Goal: Browse casually: Explore the website without a specific task or goal

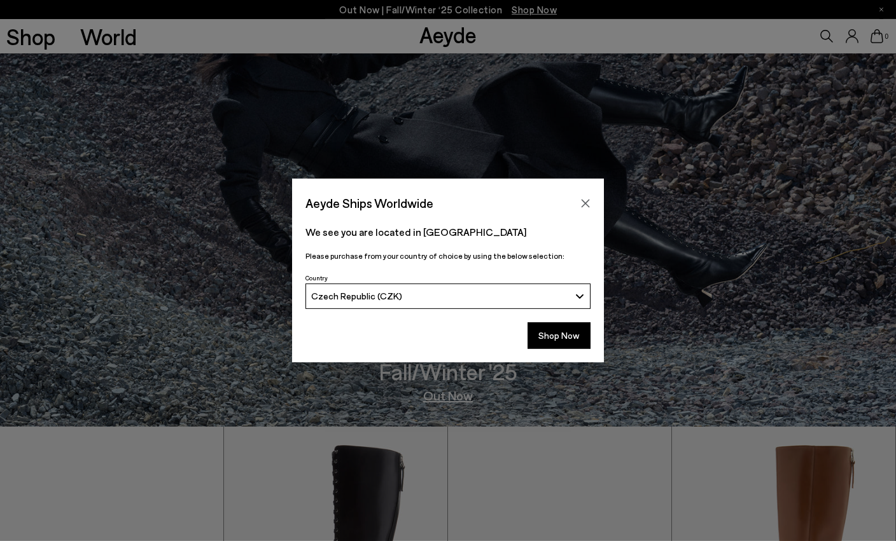
scroll to position [116, 0]
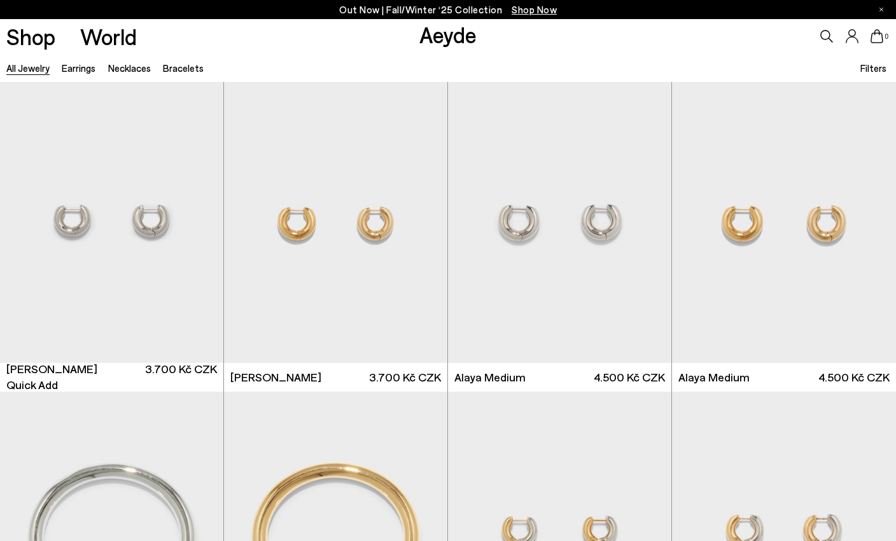
scroll to position [3384, 0]
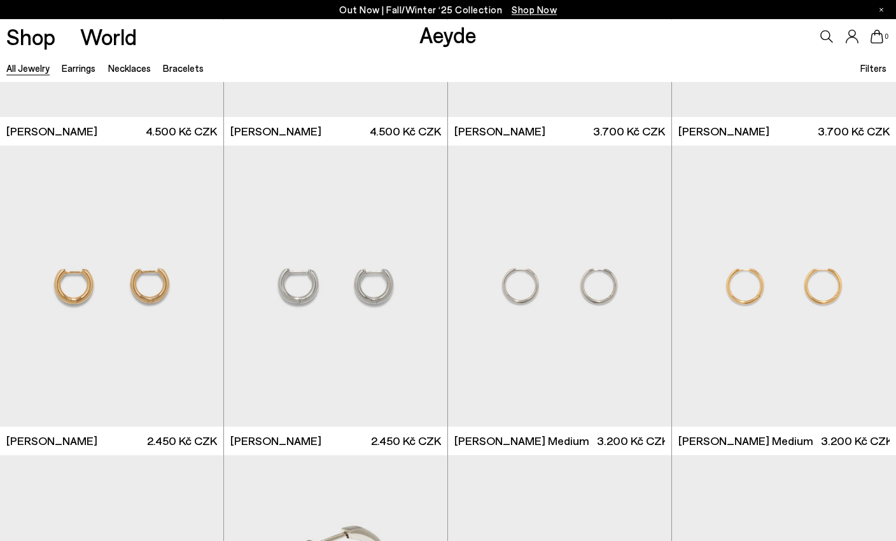
scroll to position [6123, 0]
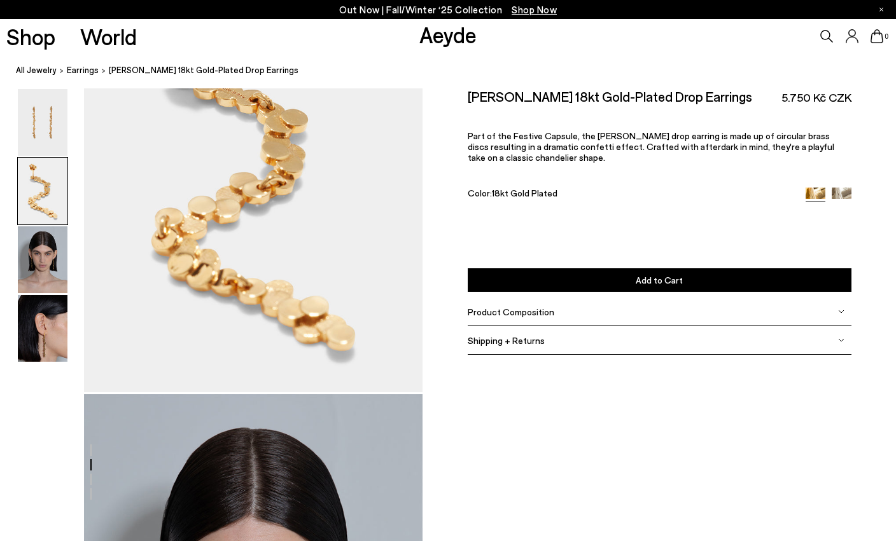
scroll to position [907, 0]
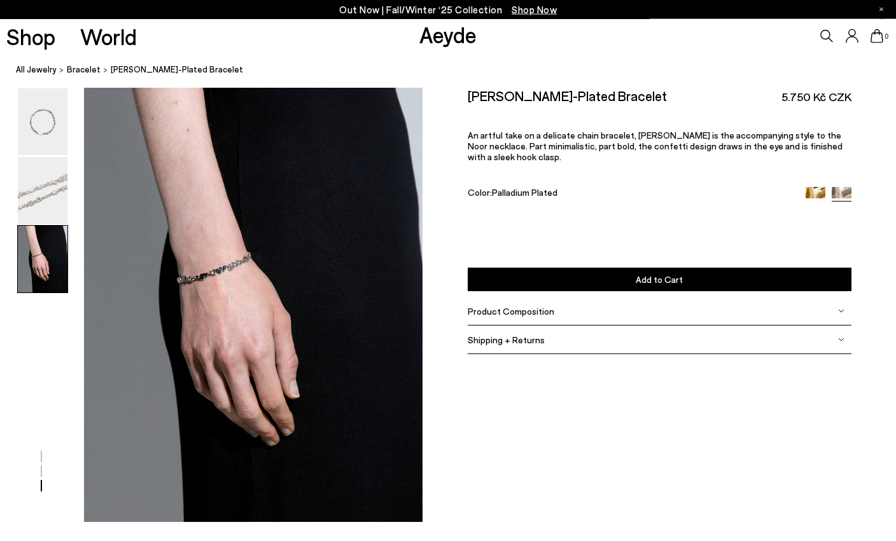
scroll to position [993, 0]
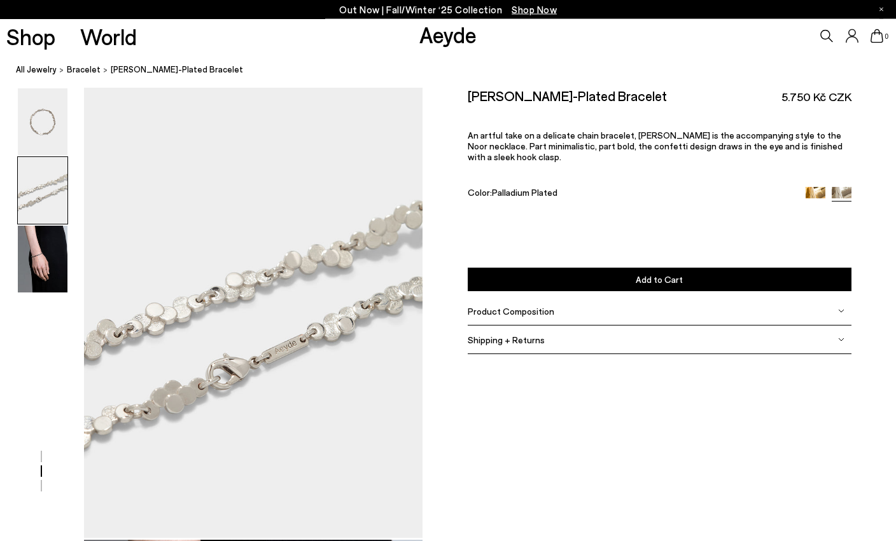
scroll to position [453, 0]
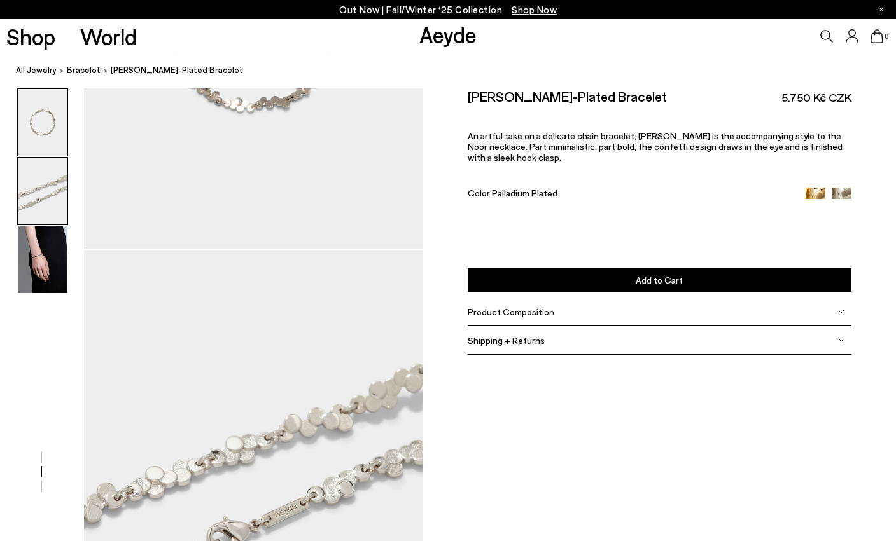
click at [38, 321] on div at bounding box center [211, 476] width 422 height 1358
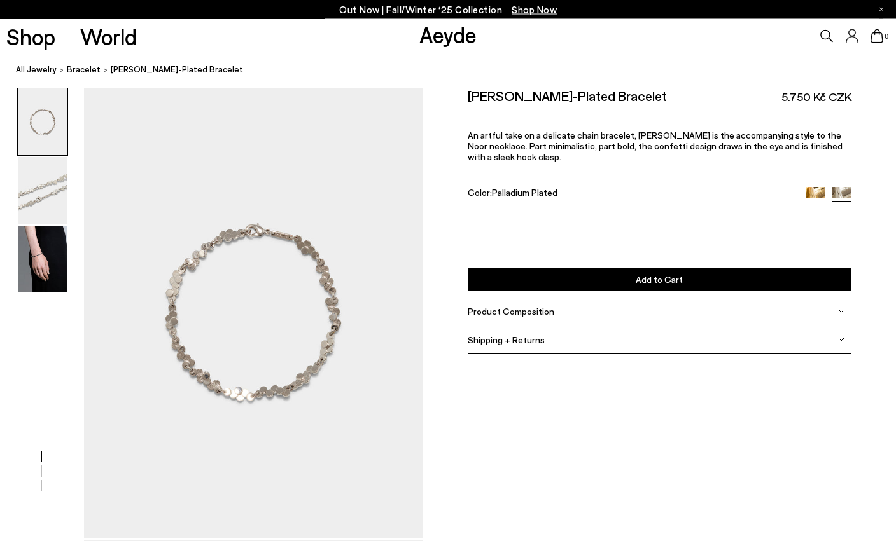
scroll to position [0, 0]
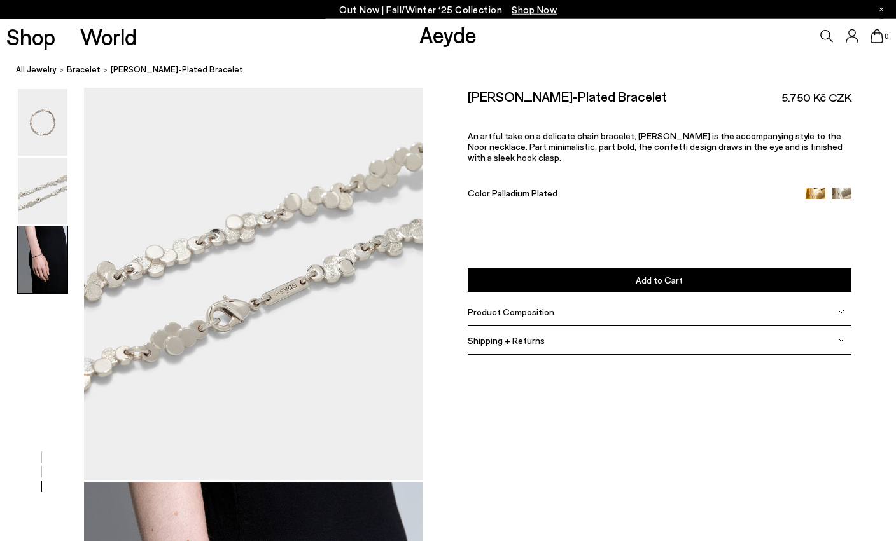
click at [43, 25] on link "Shop" at bounding box center [30, 36] width 49 height 22
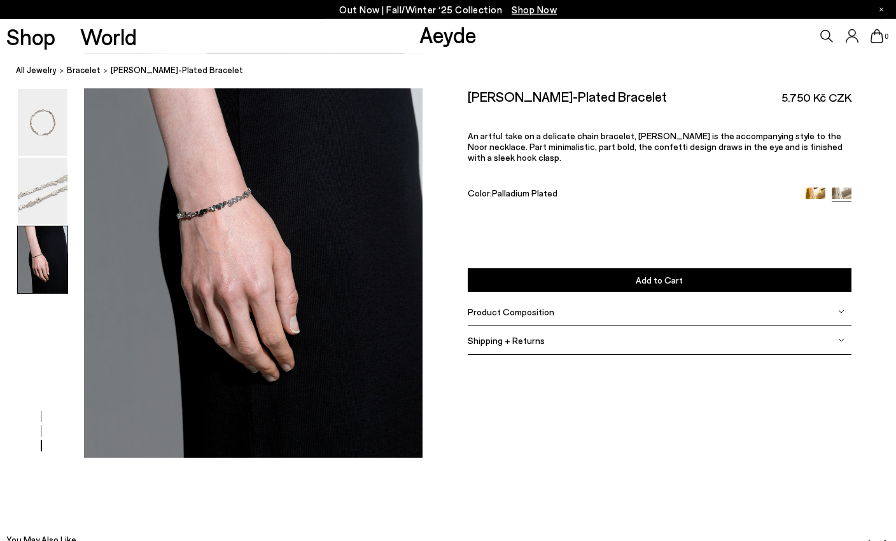
scroll to position [993, 0]
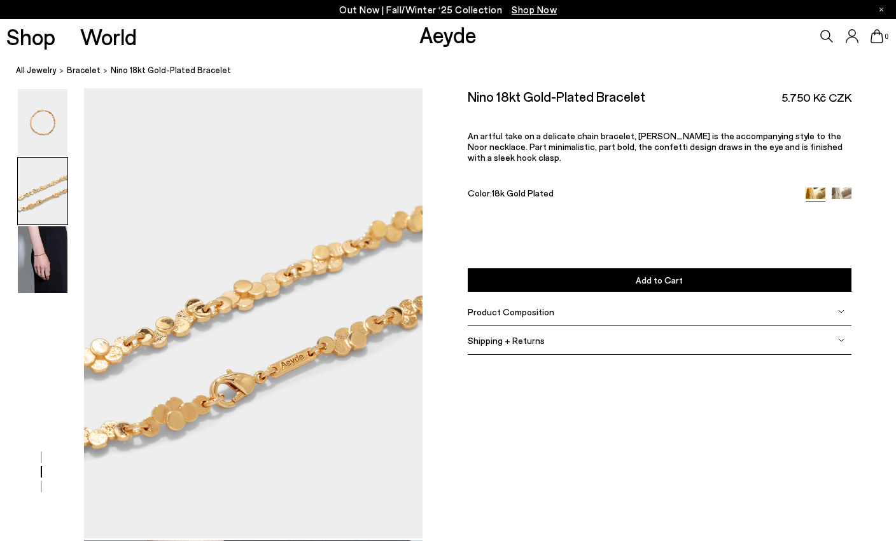
scroll to position [453, 0]
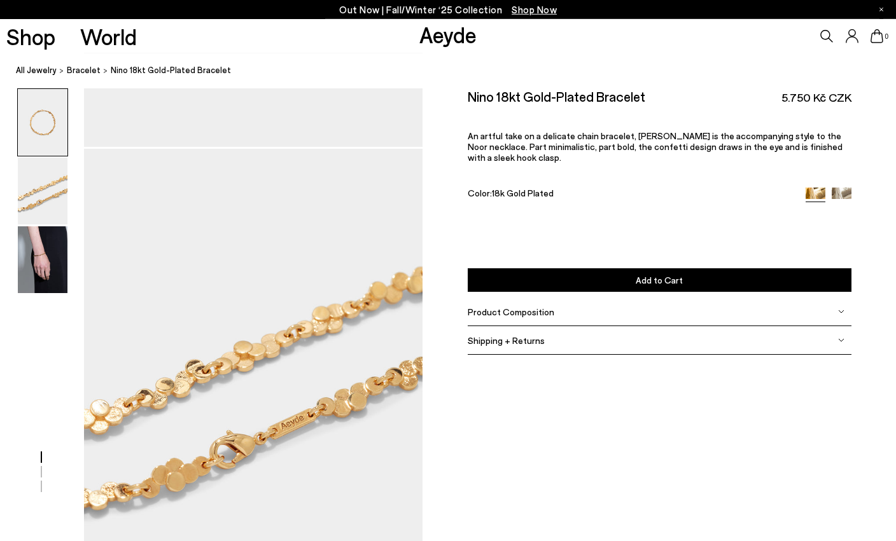
click at [43, 305] on div at bounding box center [211, 374] width 422 height 1358
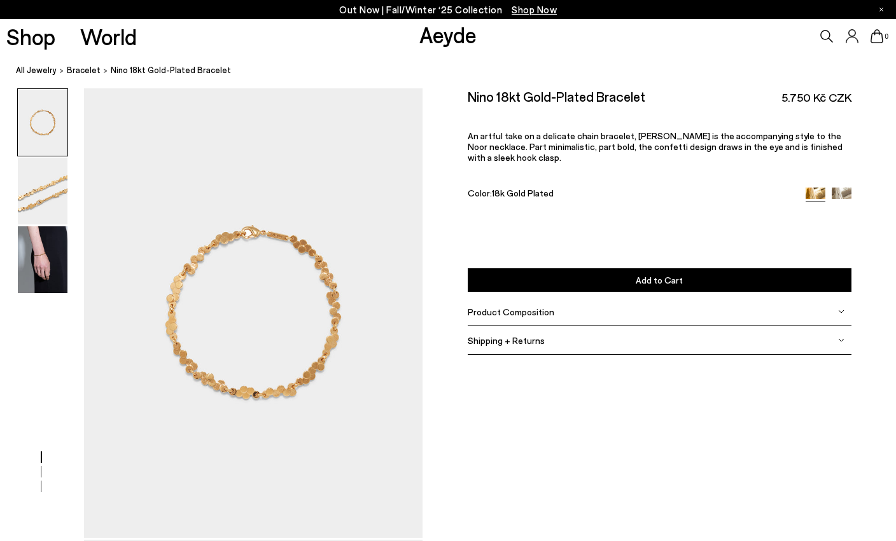
scroll to position [0, 0]
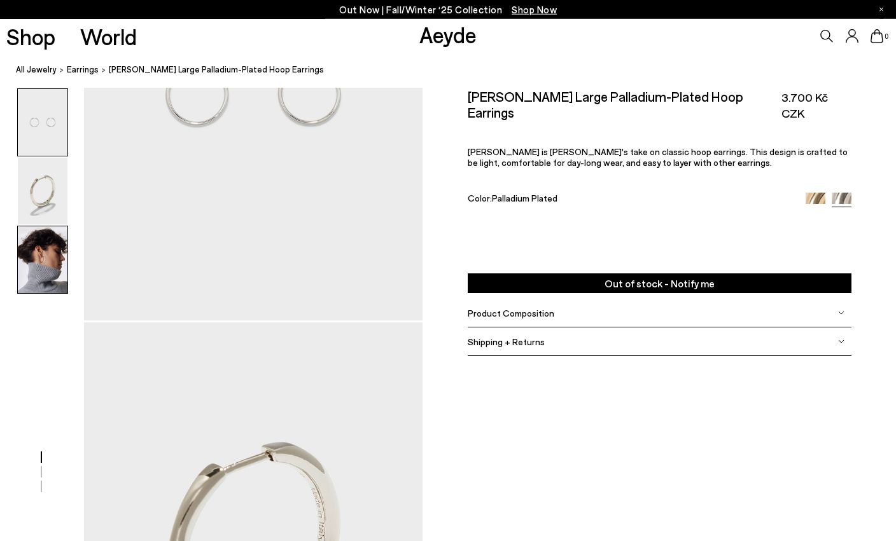
click at [43, 257] on img at bounding box center [43, 259] width 50 height 67
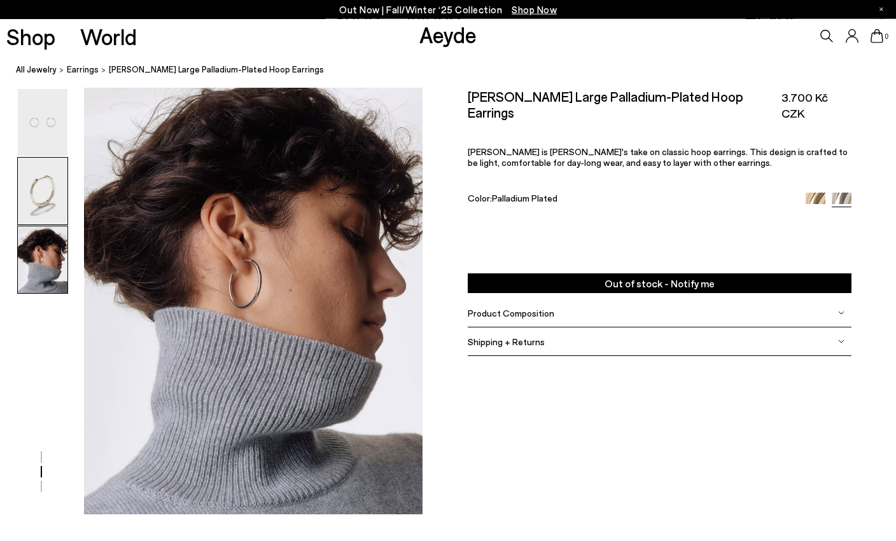
scroll to position [993, 0]
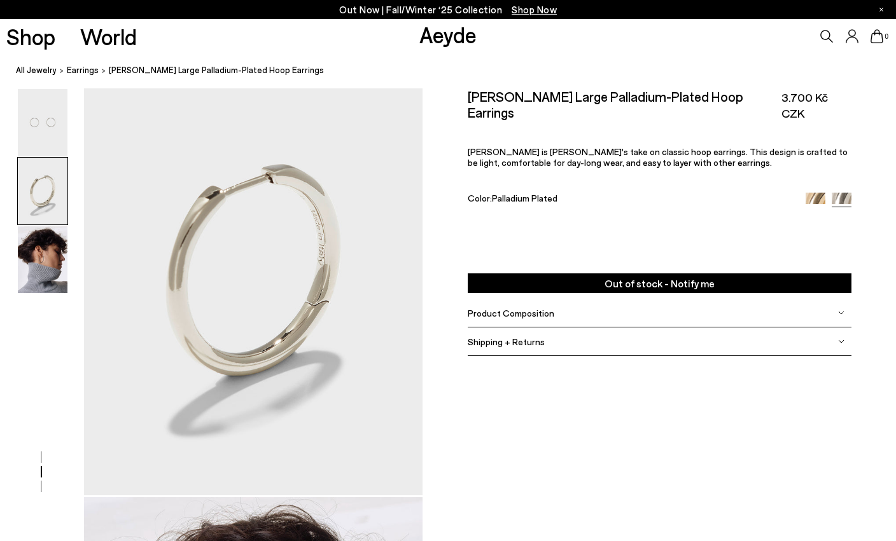
scroll to position [453, 0]
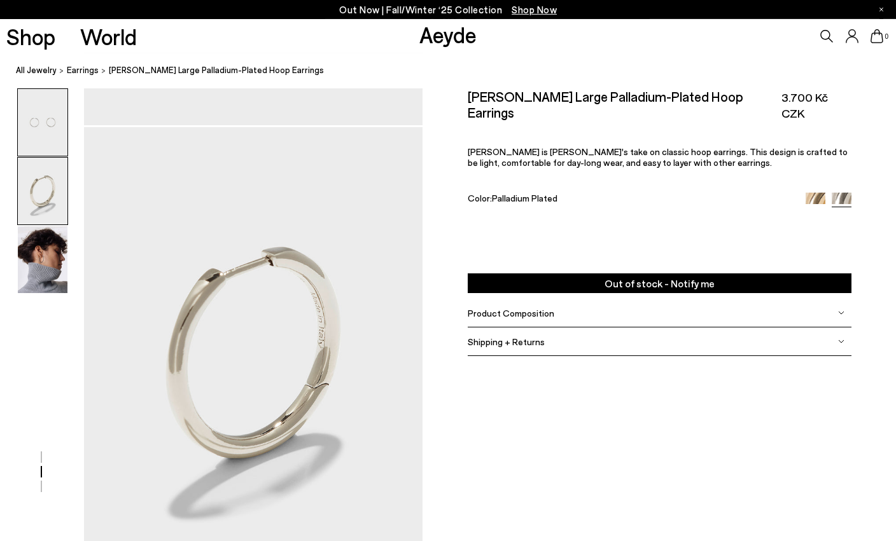
click at [48, 340] on div at bounding box center [211, 353] width 422 height 1358
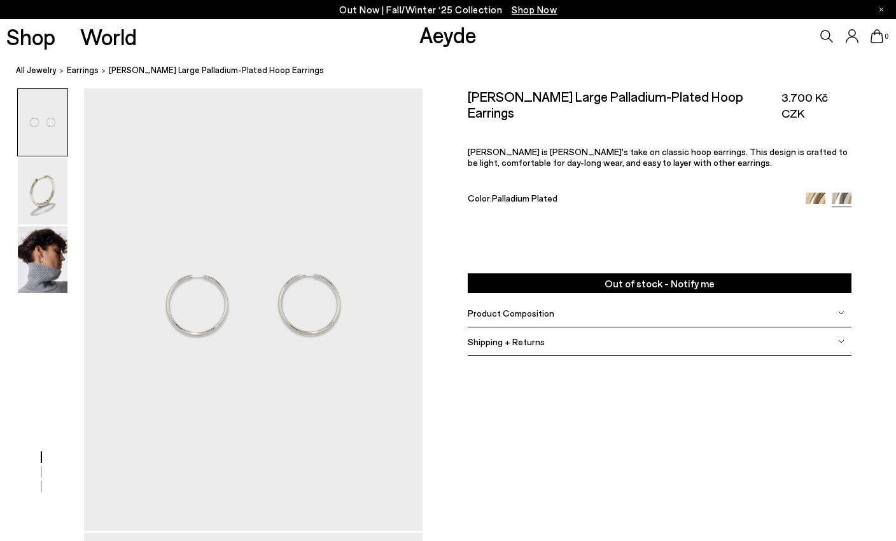
scroll to position [0, 0]
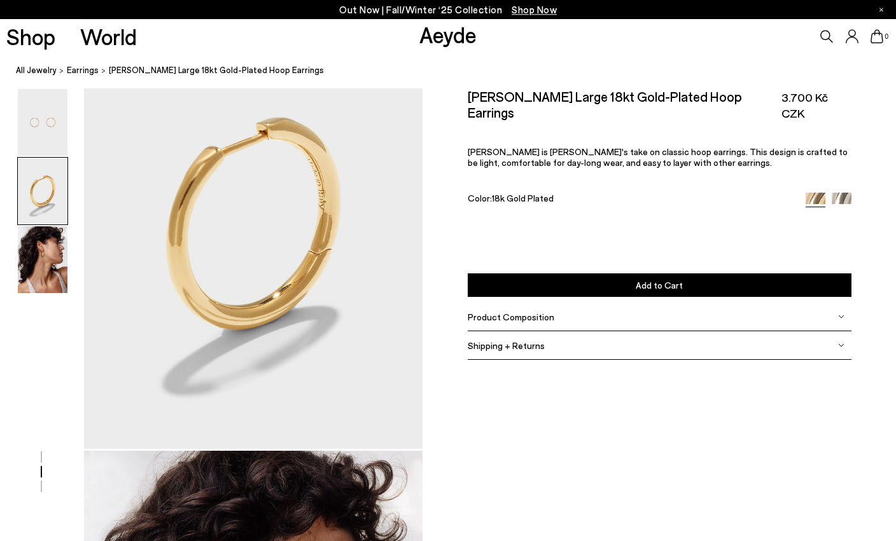
scroll to position [993, 0]
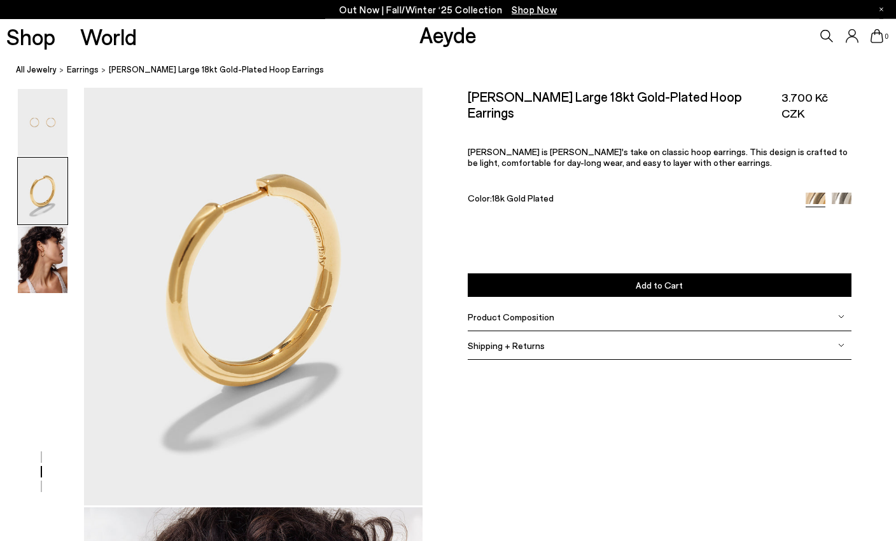
scroll to position [453, 0]
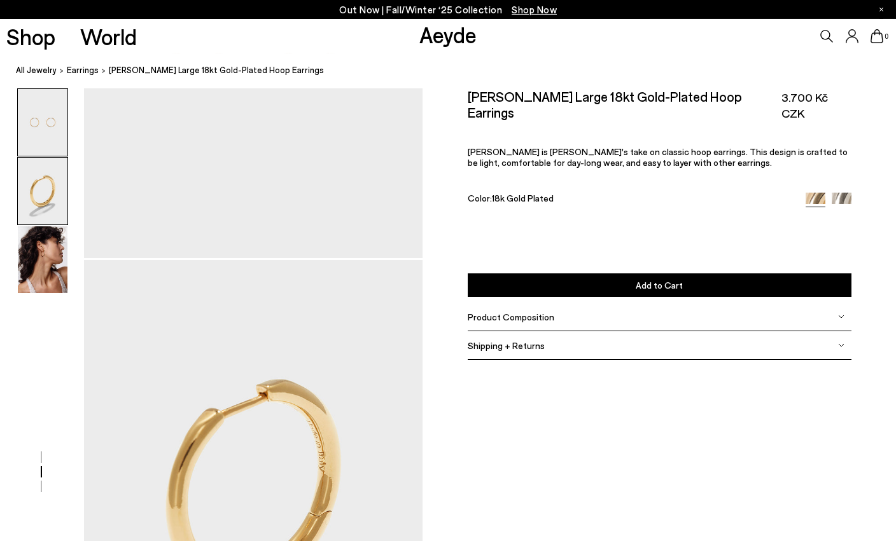
click at [36, 294] on div at bounding box center [42, 260] width 51 height 68
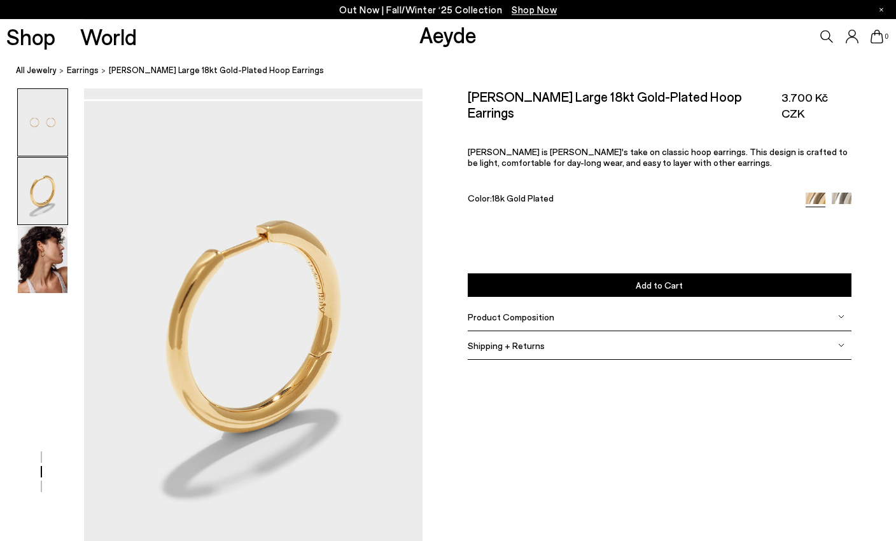
scroll to position [307, 0]
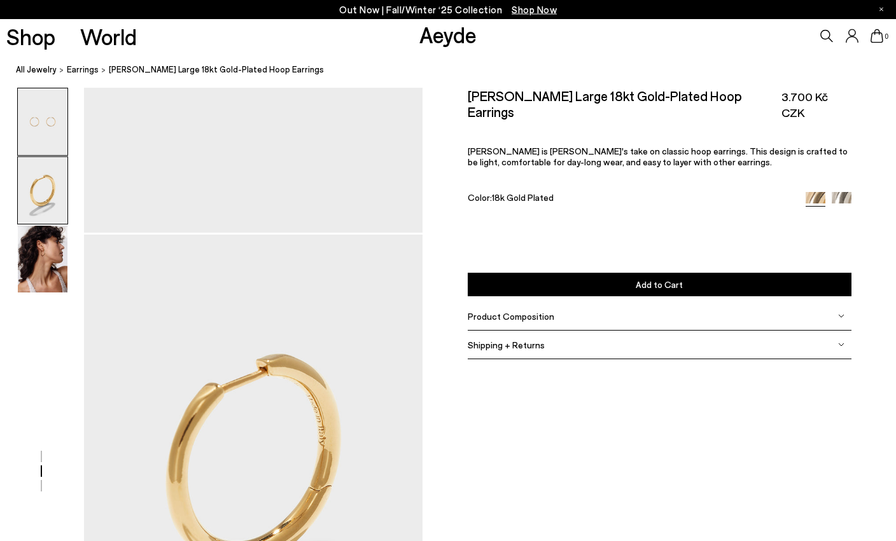
click at [32, 329] on div at bounding box center [211, 460] width 422 height 1358
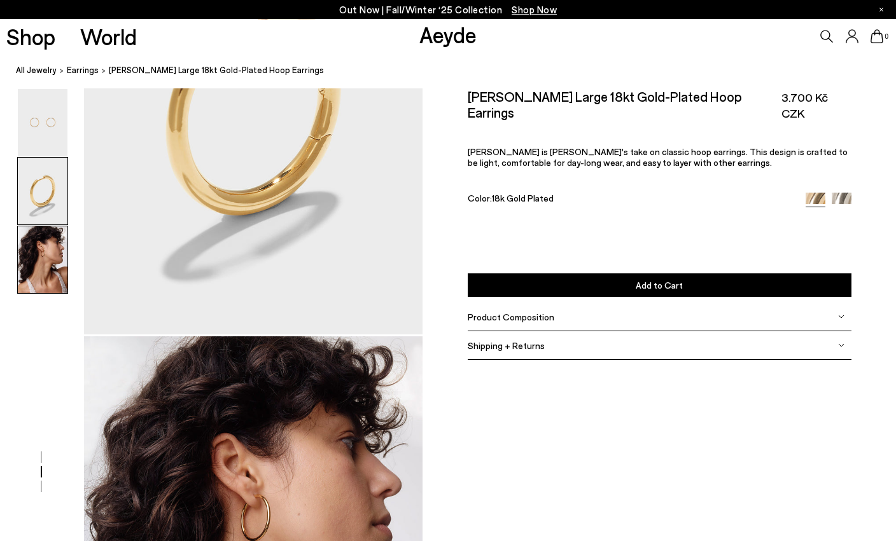
click at [39, 34] on link "Shop" at bounding box center [30, 36] width 49 height 22
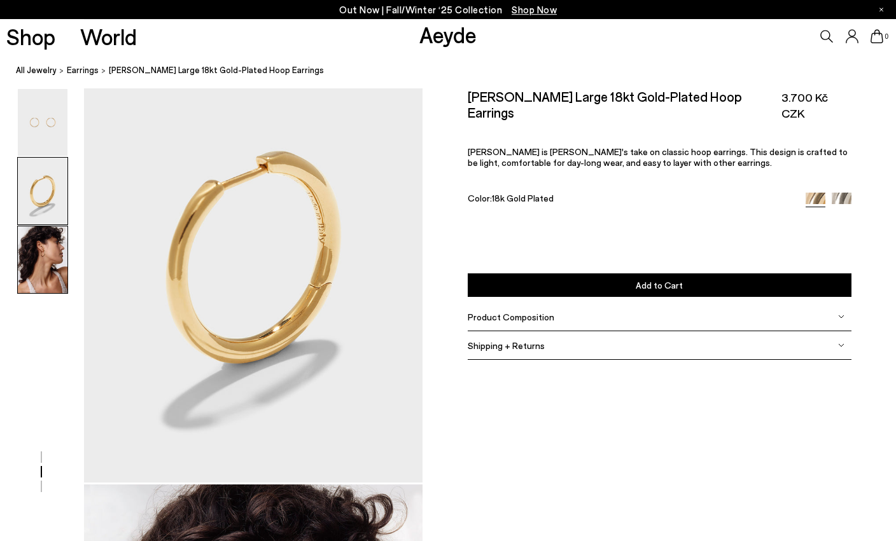
scroll to position [453, 0]
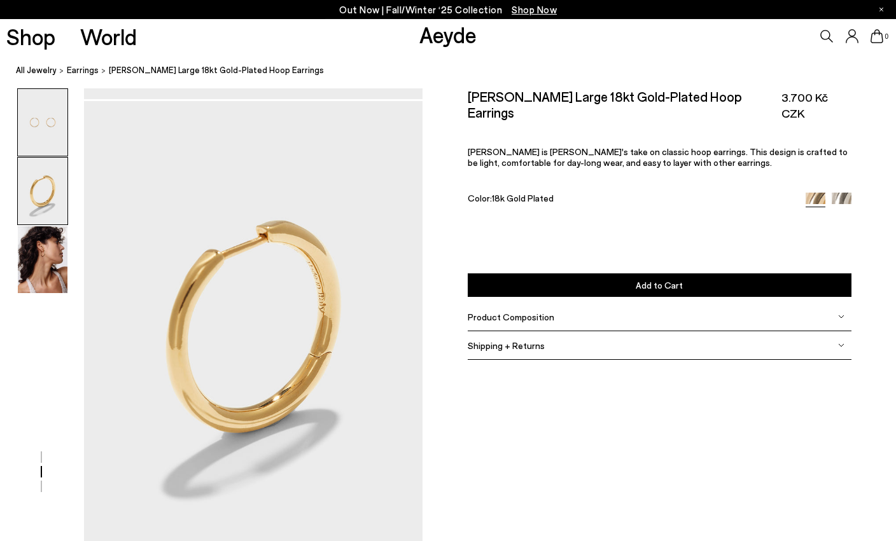
click at [60, 340] on div at bounding box center [211, 327] width 422 height 1358
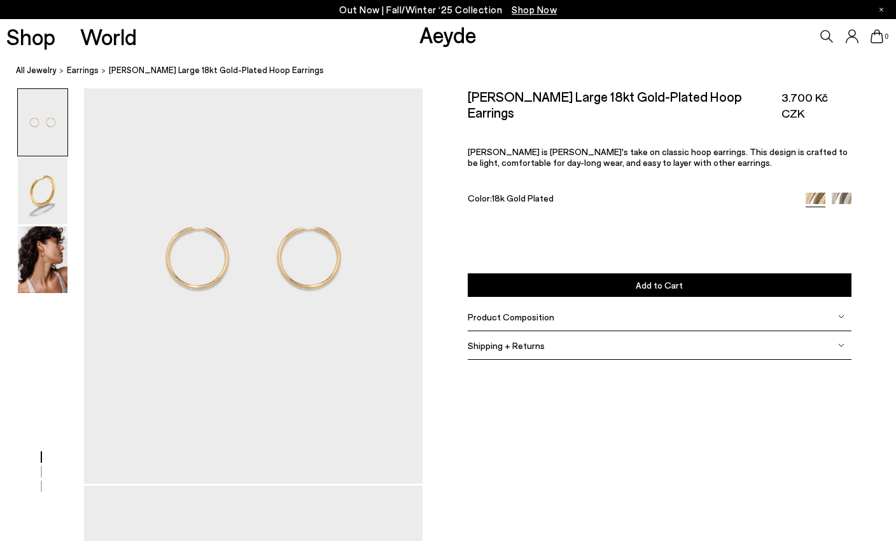
scroll to position [0, 0]
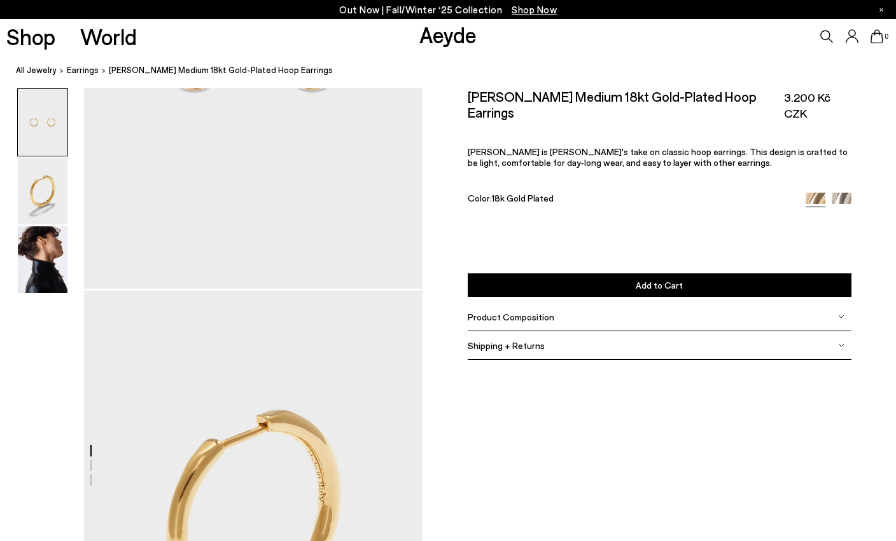
scroll to position [251, 0]
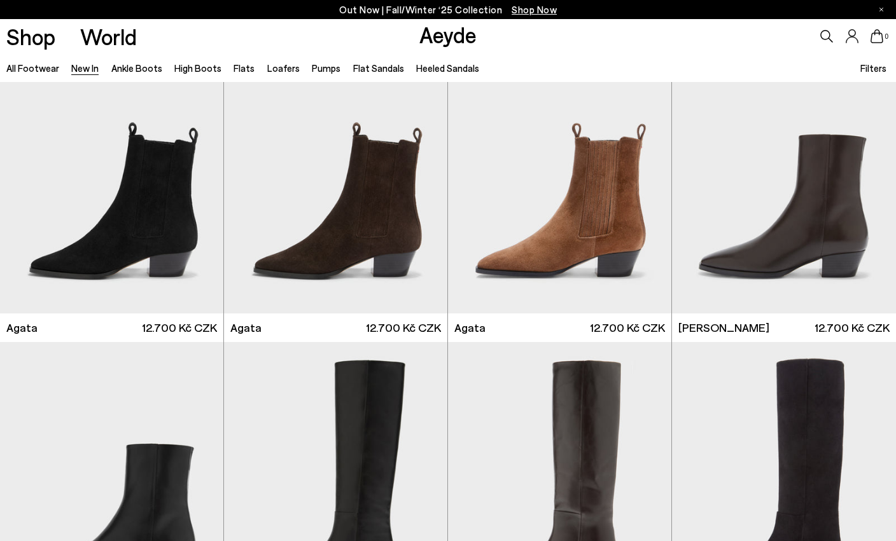
scroll to position [359, 0]
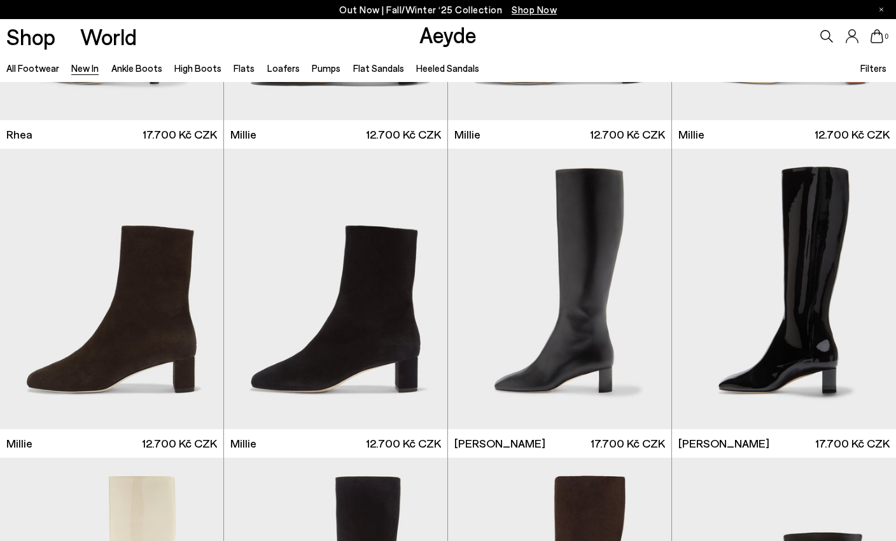
scroll to position [2720, 0]
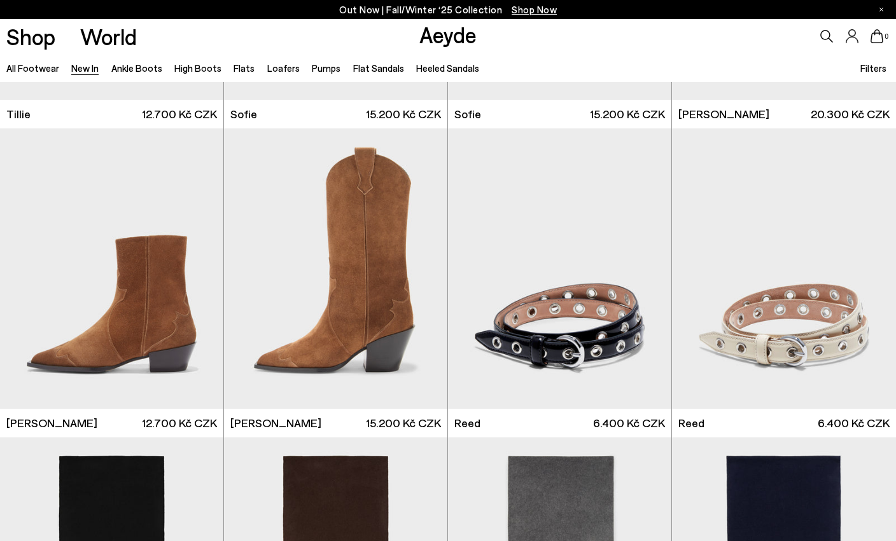
scroll to position [7379, 0]
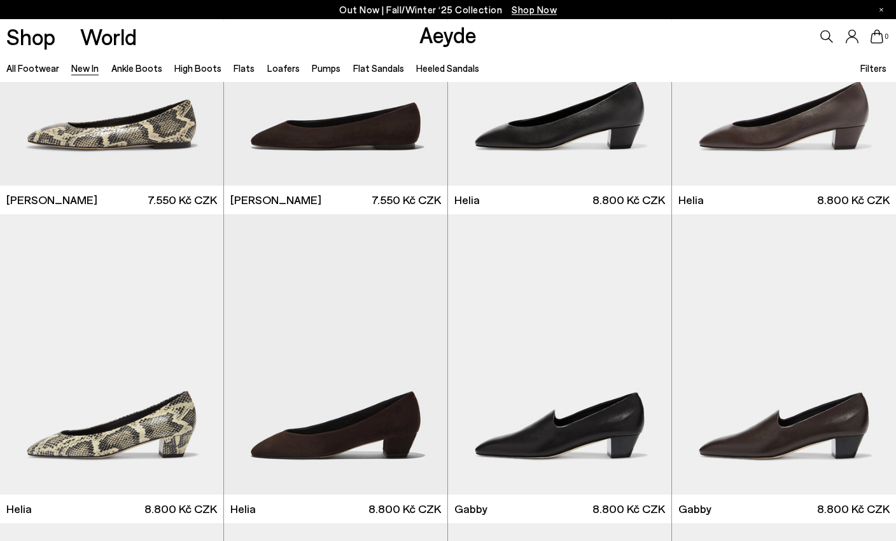
scroll to position [12242, 0]
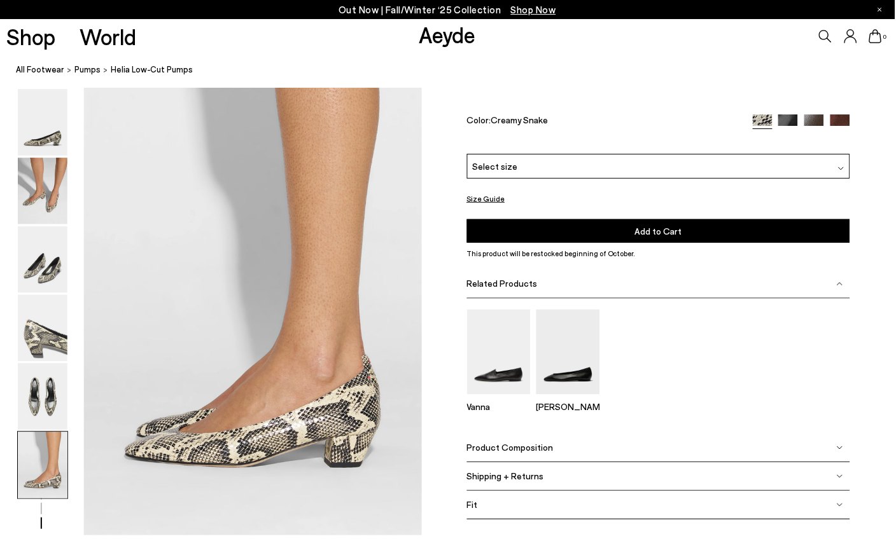
scroll to position [2353, 0]
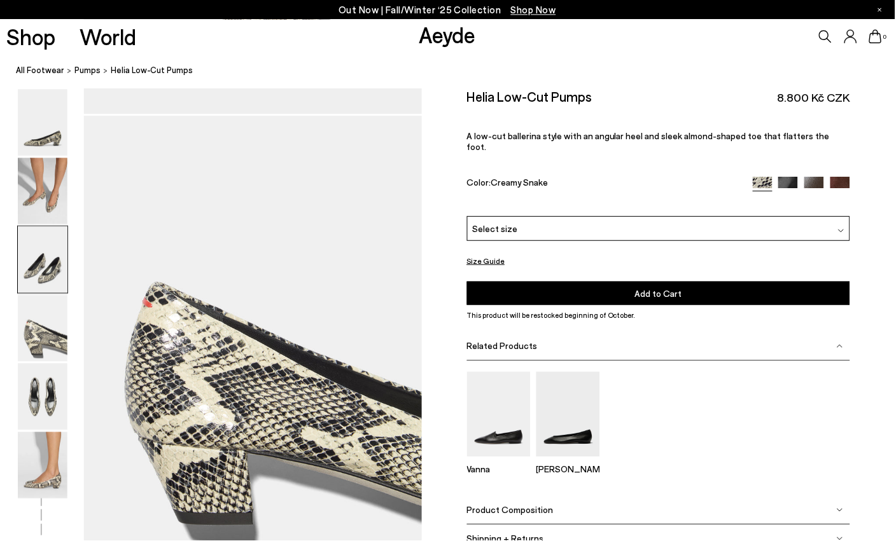
click at [29, 467] on img at bounding box center [43, 466] width 50 height 67
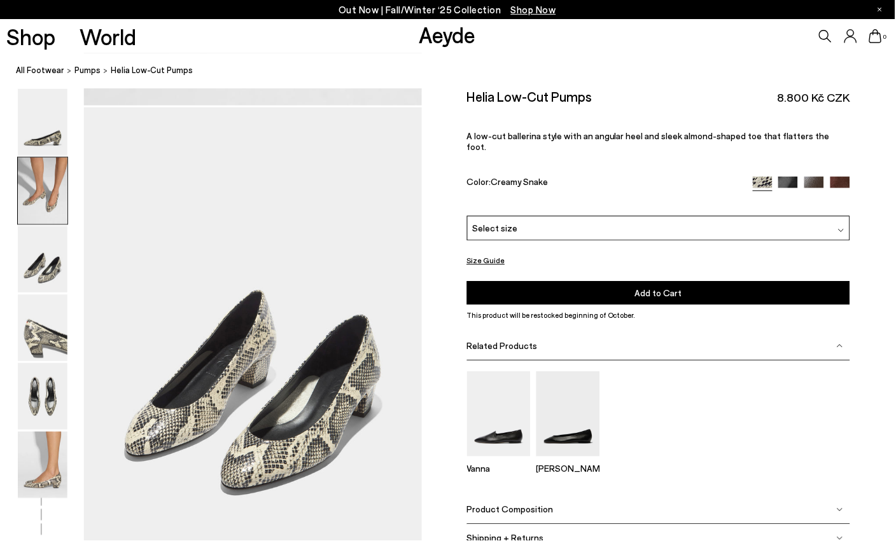
click at [35, 392] on img at bounding box center [43, 397] width 50 height 67
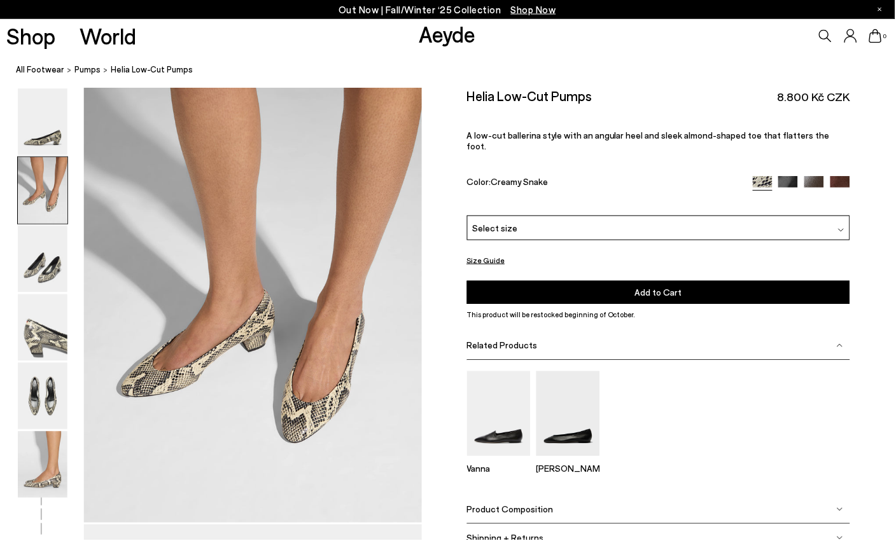
scroll to position [453, 0]
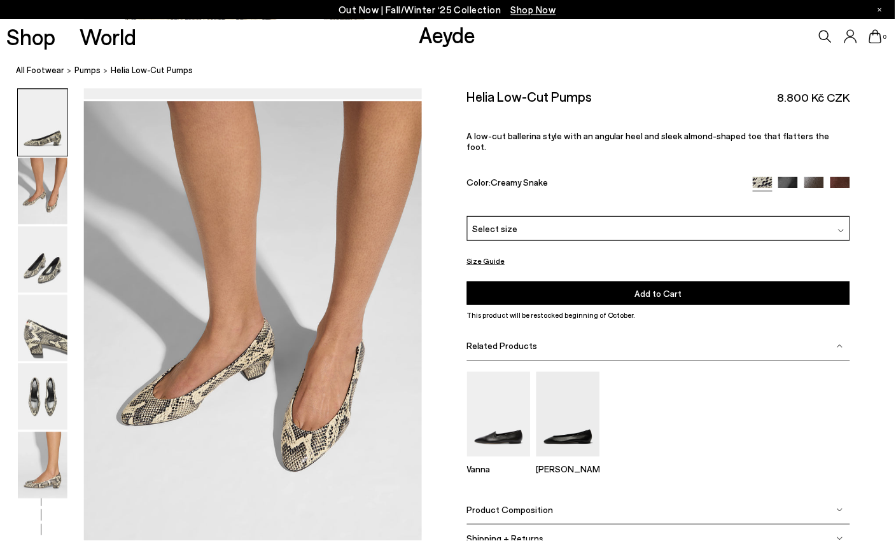
click at [36, 326] on img at bounding box center [43, 328] width 50 height 67
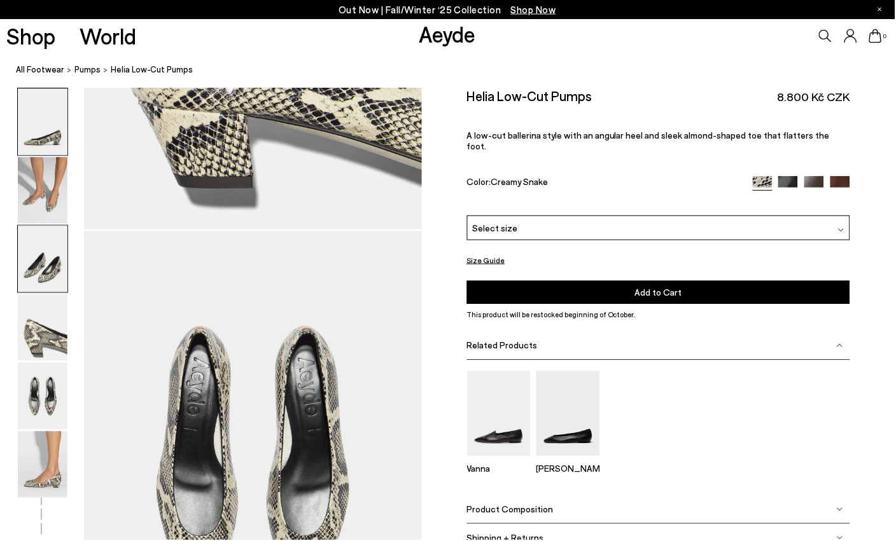
scroll to position [2353, 0]
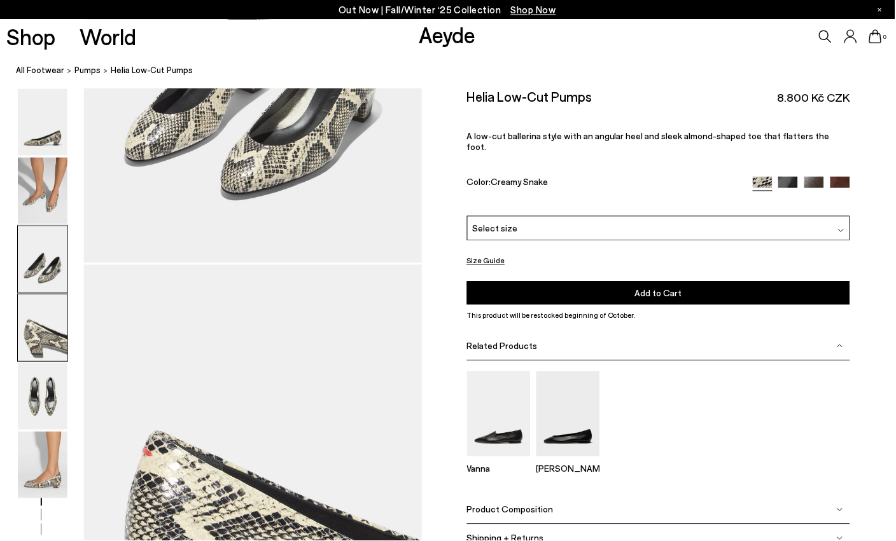
click at [38, 462] on img at bounding box center [43, 466] width 50 height 67
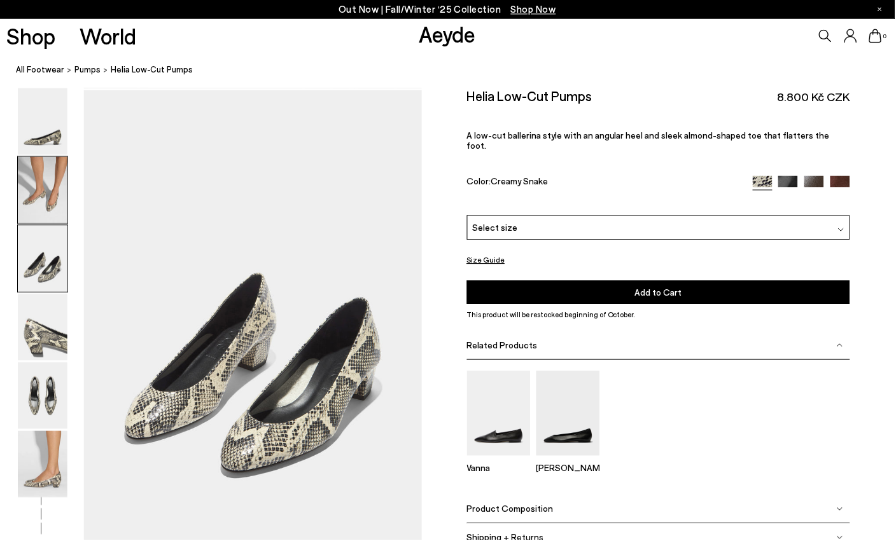
click at [33, 239] on img at bounding box center [43, 259] width 50 height 67
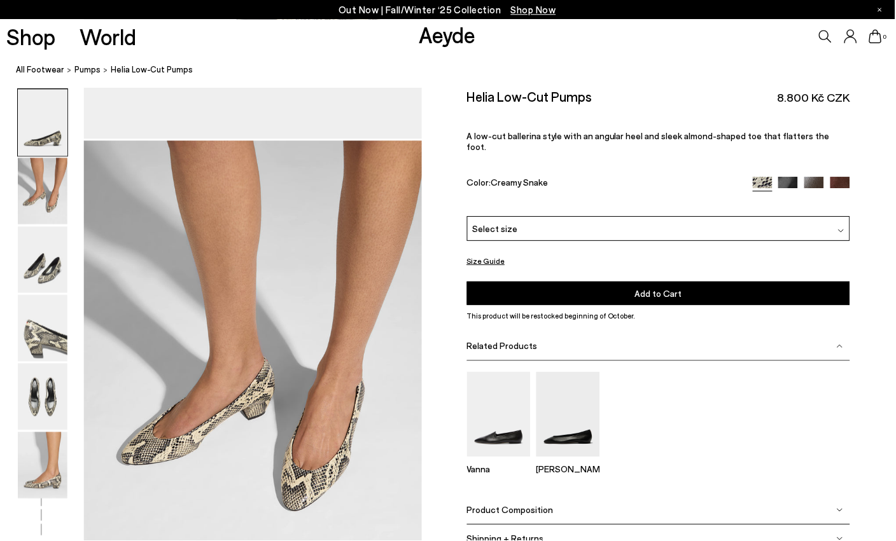
click at [36, 327] on img at bounding box center [43, 328] width 50 height 67
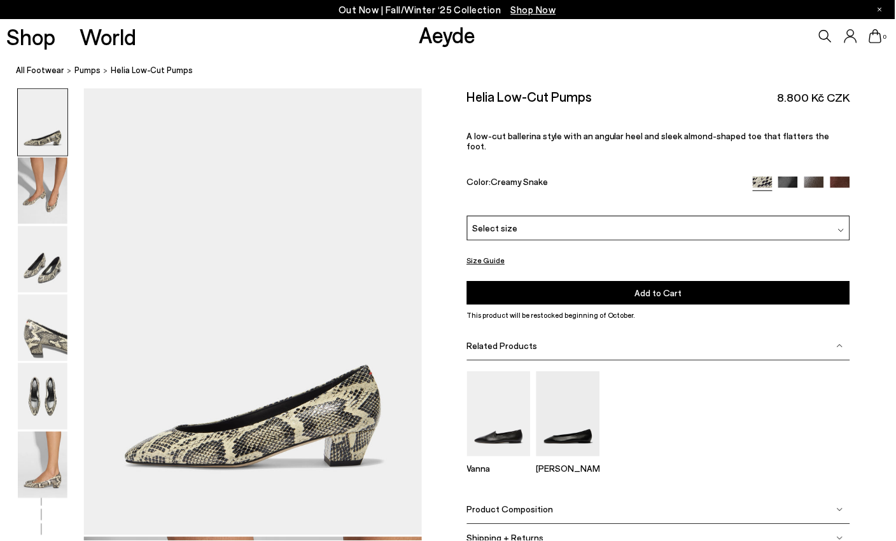
scroll to position [0, 0]
